Goal: Task Accomplishment & Management: Manage account settings

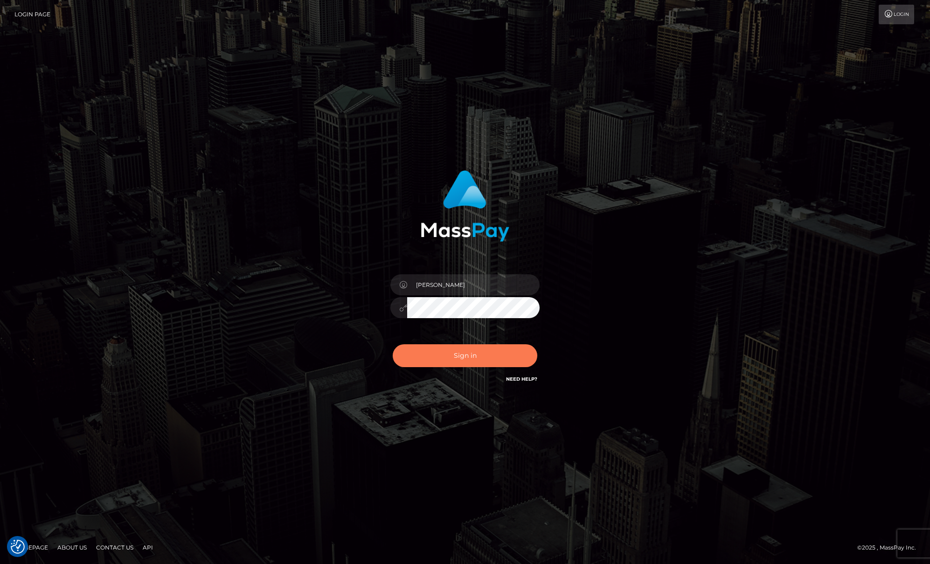
checkbox input "true"
click at [451, 365] on button "Sign in" at bounding box center [465, 355] width 145 height 23
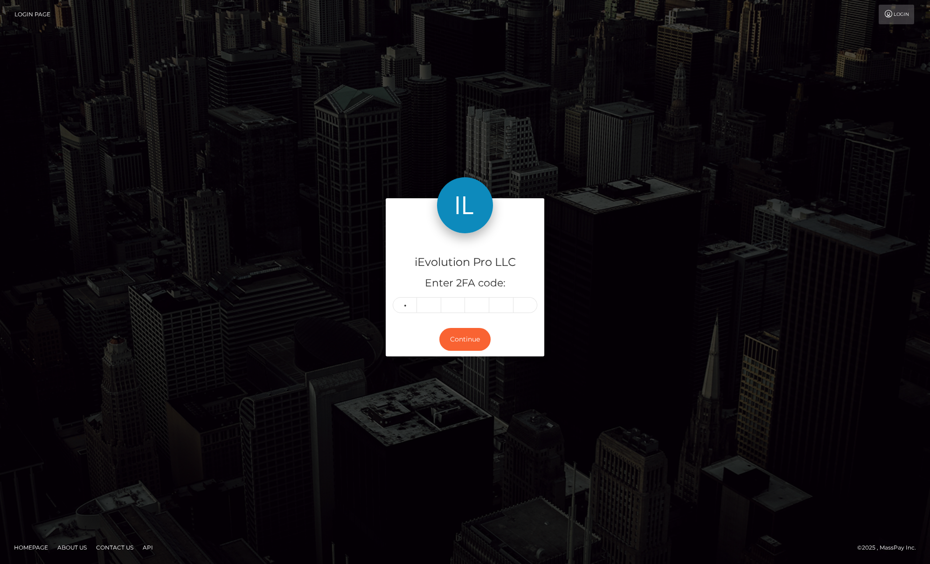
type input "5"
type input "7"
type input "4"
type input "0"
type input "8"
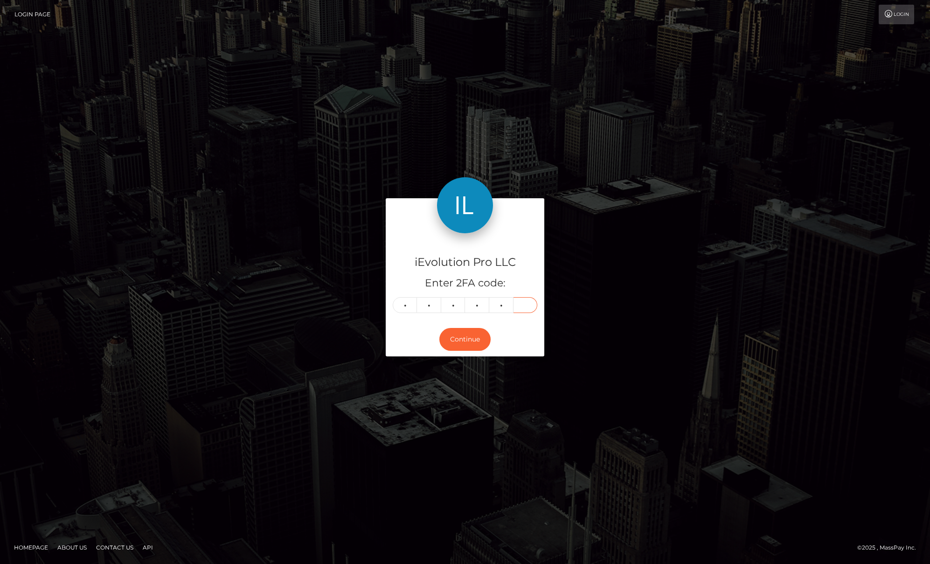
type input "3"
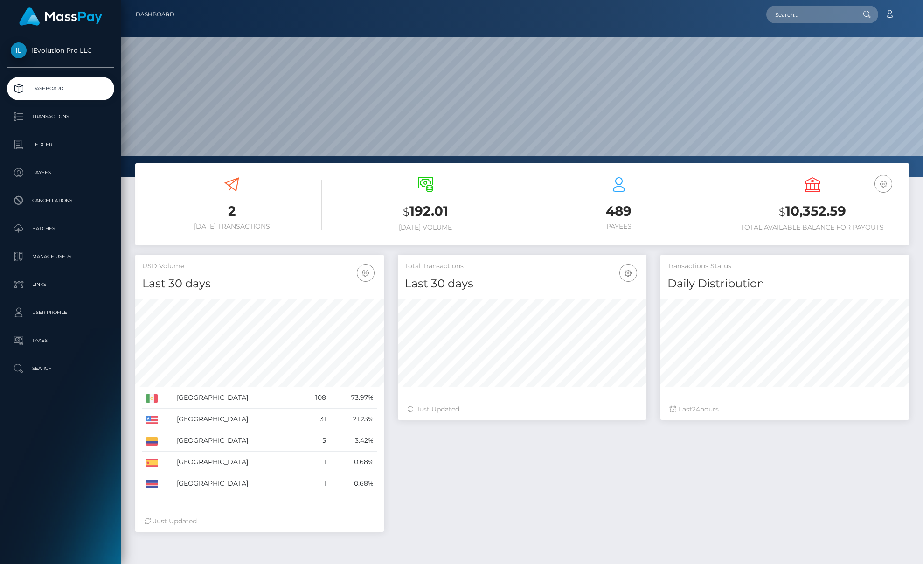
scroll to position [166, 249]
